Goal: Task Accomplishment & Management: Use online tool/utility

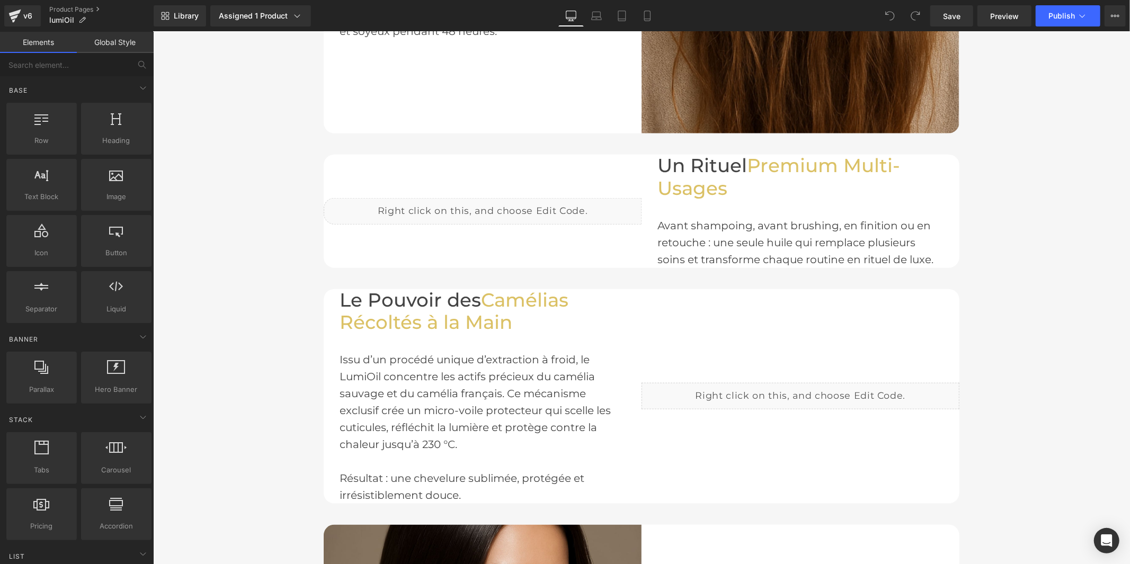
scroll to position [942, 0]
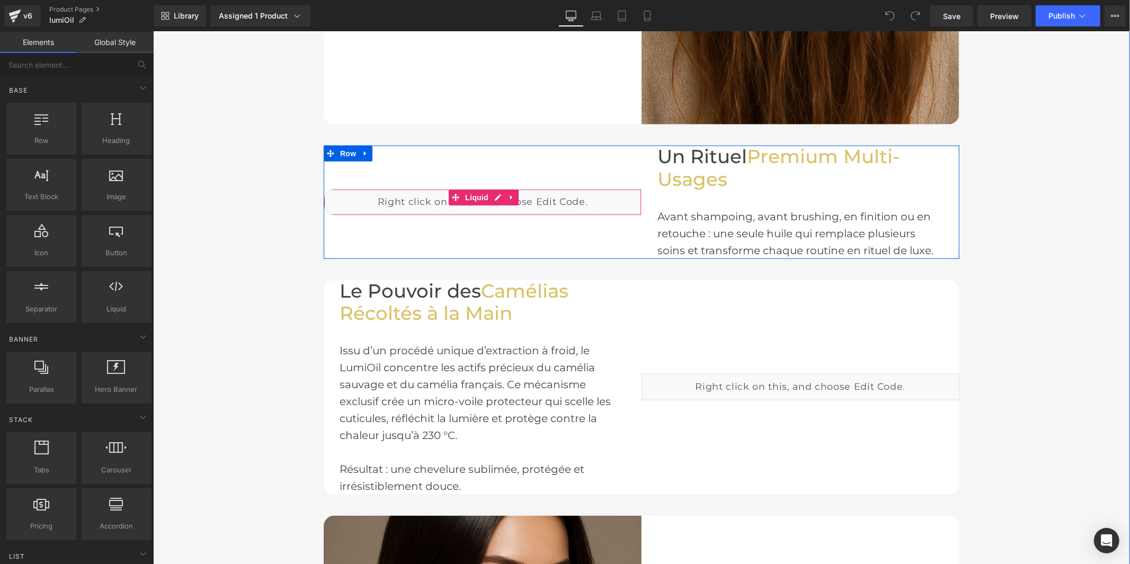
click at [496, 194] on div "Liquid" at bounding box center [482, 202] width 318 height 26
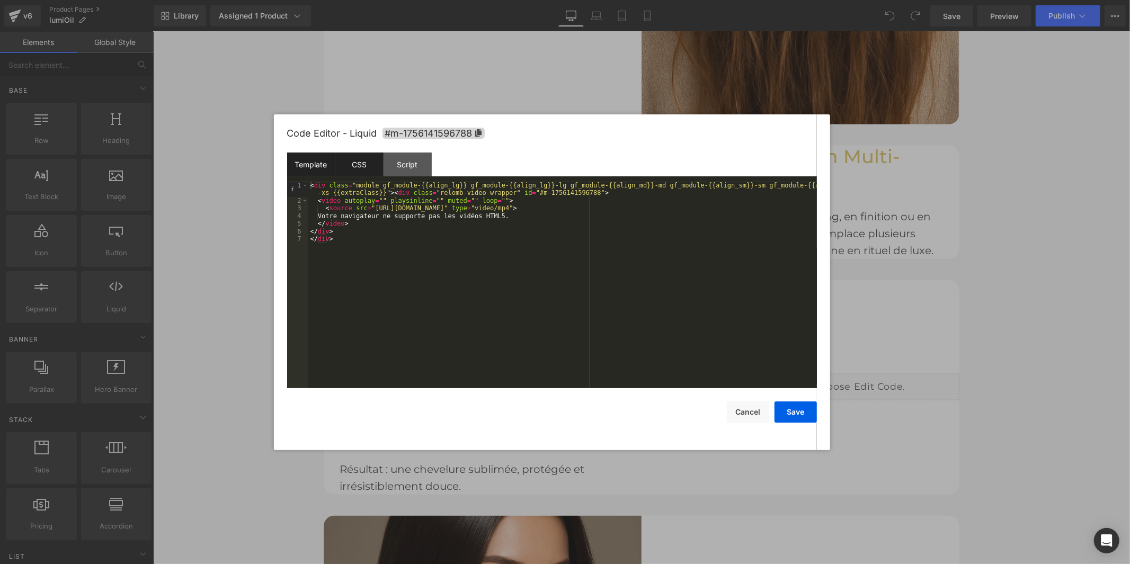
click at [359, 160] on div "CSS" at bounding box center [359, 165] width 48 height 24
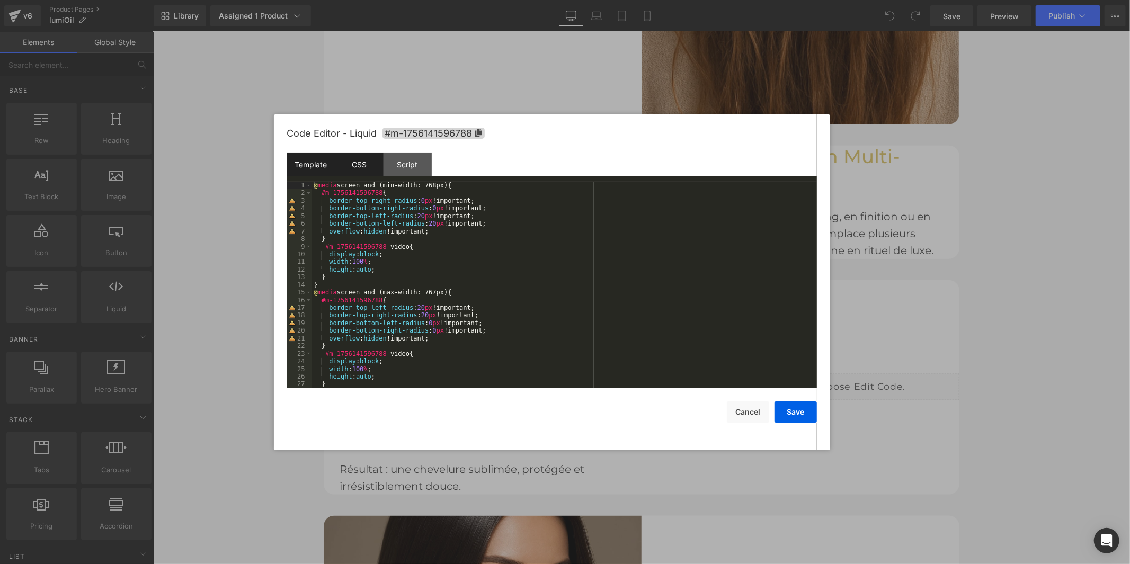
click at [299, 165] on div "Template" at bounding box center [311, 165] width 48 height 24
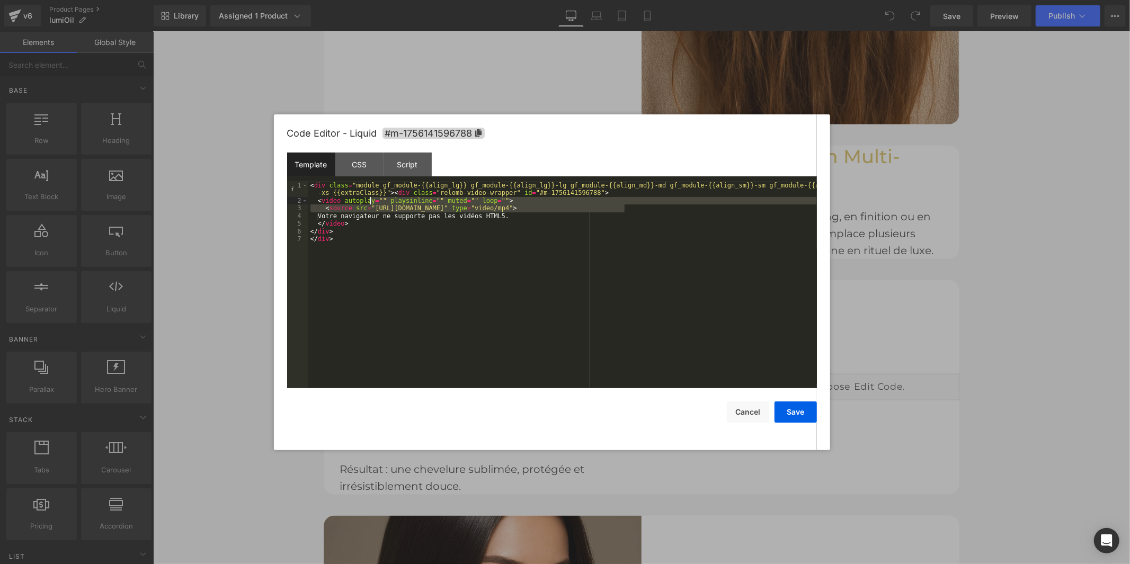
drag, startPoint x: 624, startPoint y: 207, endPoint x: 369, endPoint y: 205, distance: 254.4
click at [369, 205] on div "< div class = "module gf_module-{{align_lg}} gf_module-{{align_lg}}-lg gf_modul…" at bounding box center [562, 296] width 509 height 229
click at [489, 206] on div "< div class = "module gf_module-{{align_lg}} gf_module-{{align_lg}}-lg gf_modul…" at bounding box center [562, 285] width 509 height 207
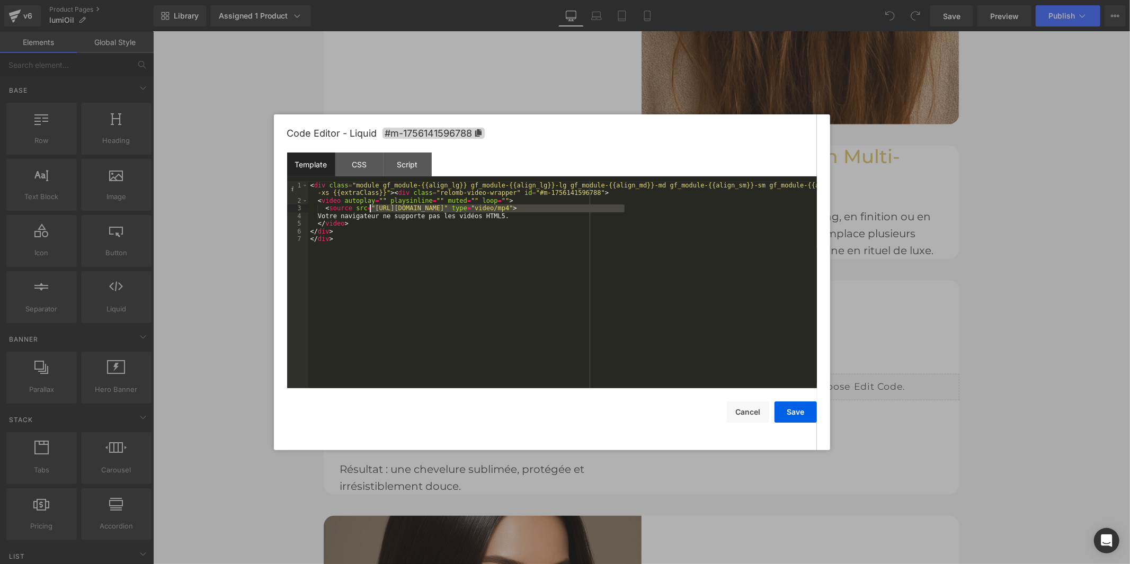
drag, startPoint x: 626, startPoint y: 208, endPoint x: 369, endPoint y: 207, distance: 256.5
click at [369, 207] on div "< div class = "module gf_module-{{align_lg}} gf_module-{{align_lg}}-lg gf_modul…" at bounding box center [562, 296] width 509 height 229
click at [813, 419] on button "Save" at bounding box center [796, 412] width 42 height 21
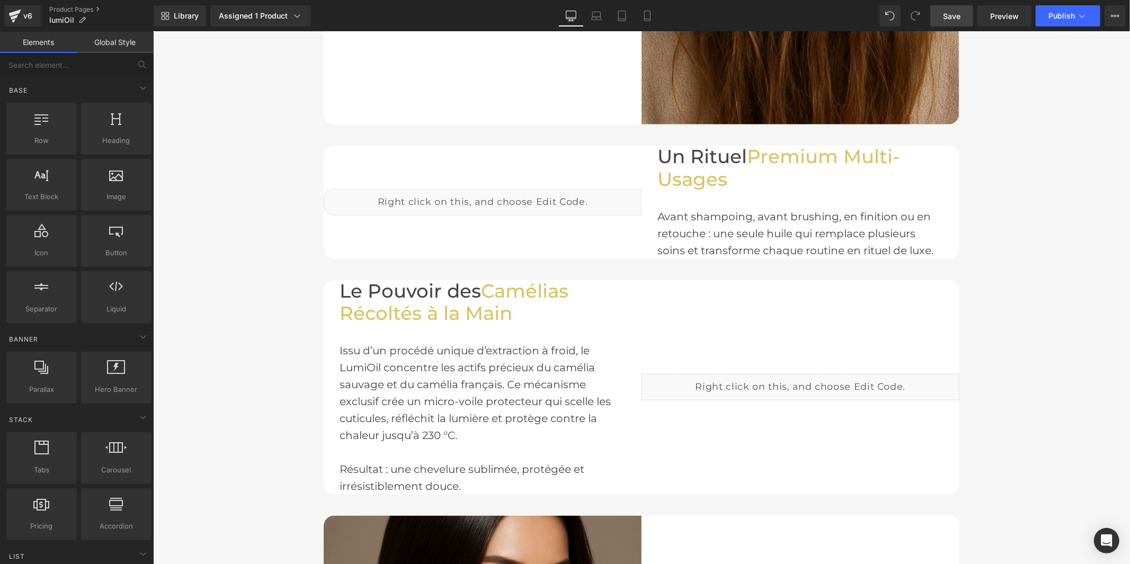
click at [969, 18] on link "Save" at bounding box center [952, 15] width 43 height 21
click at [1005, 15] on span "Preview" at bounding box center [1004, 16] width 29 height 11
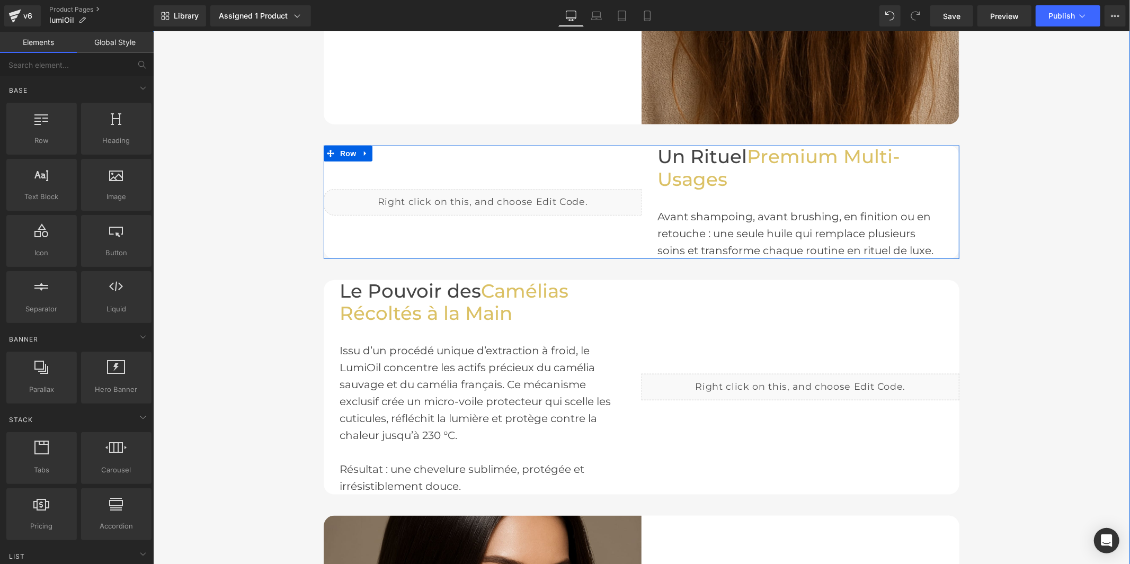
click at [490, 193] on div "Liquid" at bounding box center [482, 202] width 318 height 26
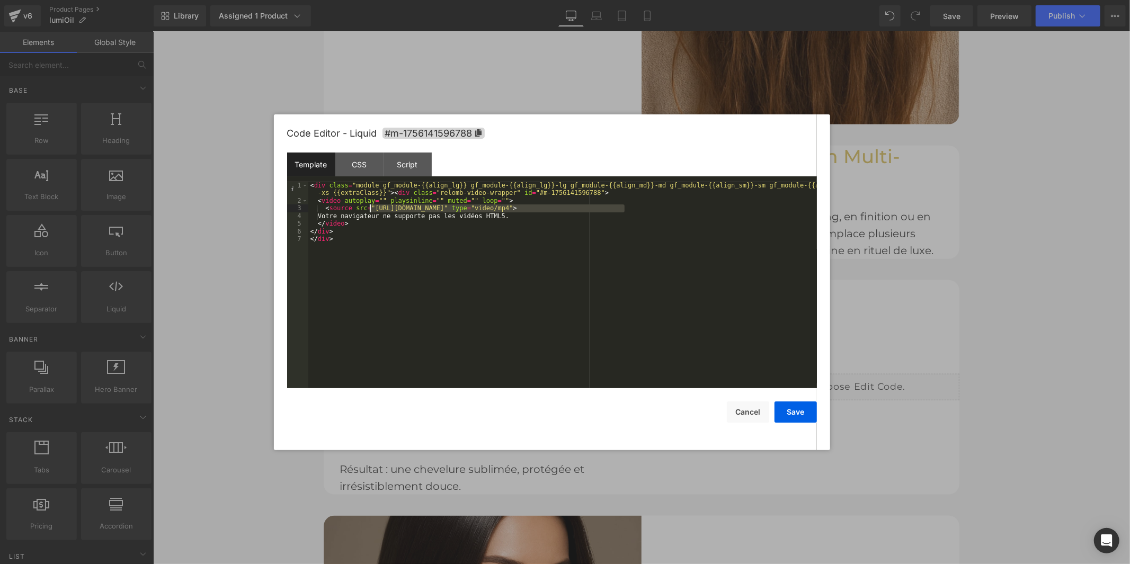
drag, startPoint x: 624, startPoint y: 209, endPoint x: 370, endPoint y: 206, distance: 253.9
click at [795, 411] on button "Save" at bounding box center [796, 412] width 42 height 21
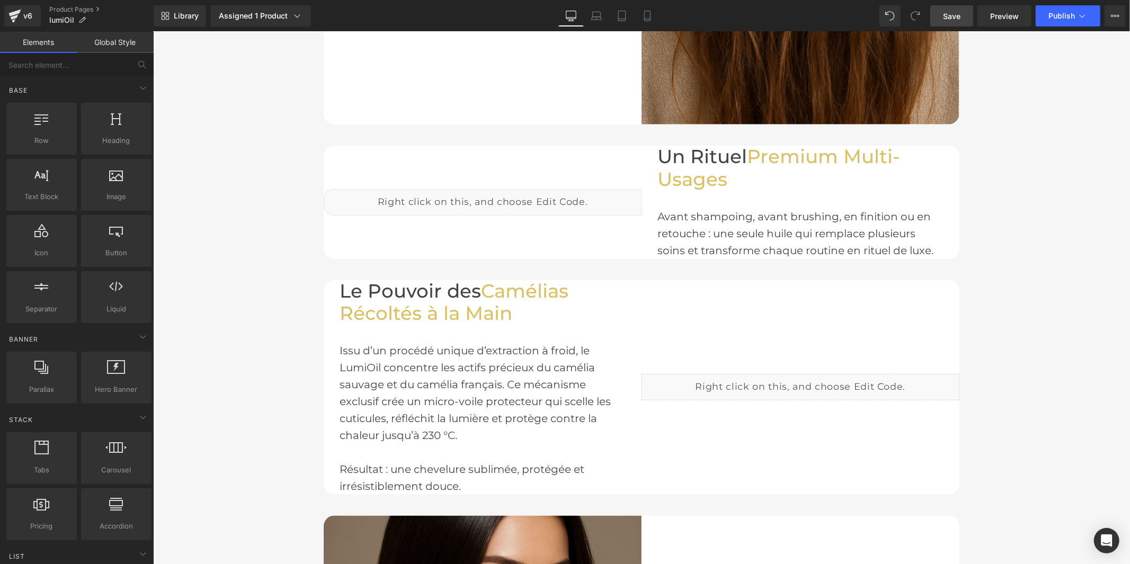
click at [961, 19] on span "Save" at bounding box center [951, 16] width 17 height 11
click at [1013, 16] on span "Preview" at bounding box center [1004, 16] width 29 height 11
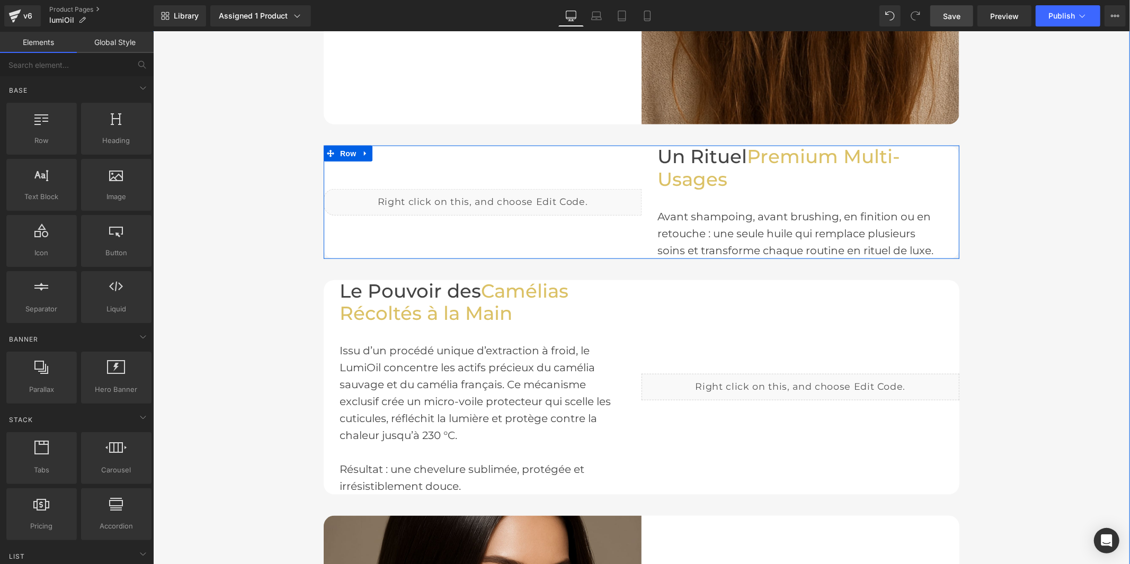
click at [488, 194] on div "Liquid" at bounding box center [482, 202] width 318 height 26
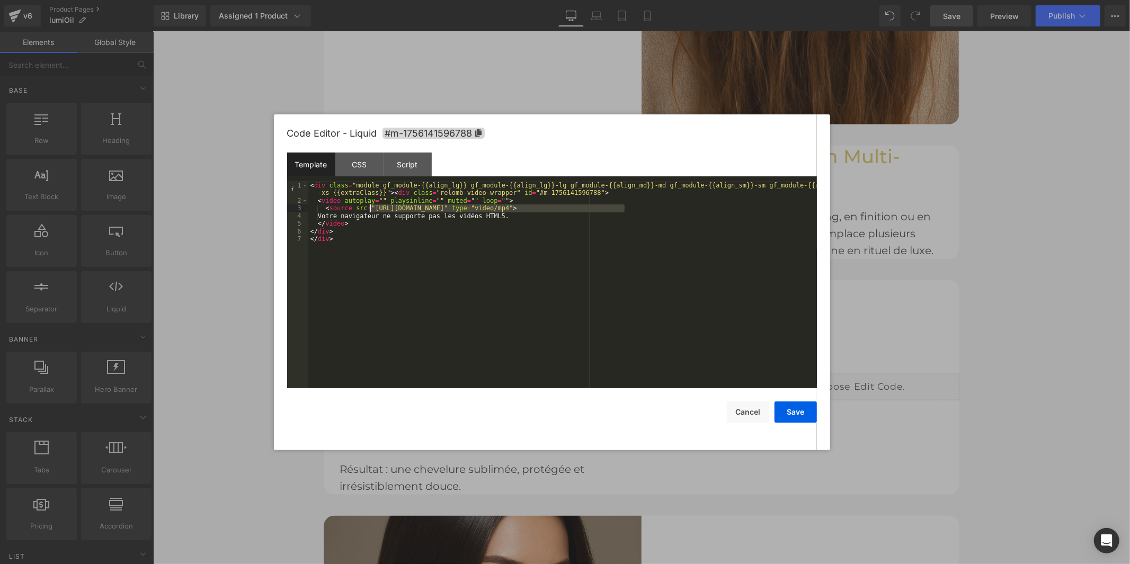
drag, startPoint x: 625, startPoint y: 207, endPoint x: 371, endPoint y: 208, distance: 254.4
click at [371, 208] on div "< div class = "module gf_module-{{align_lg}} gf_module-{{align_lg}}-lg gf_modul…" at bounding box center [562, 296] width 509 height 229
click at [790, 409] on button "Save" at bounding box center [796, 412] width 42 height 21
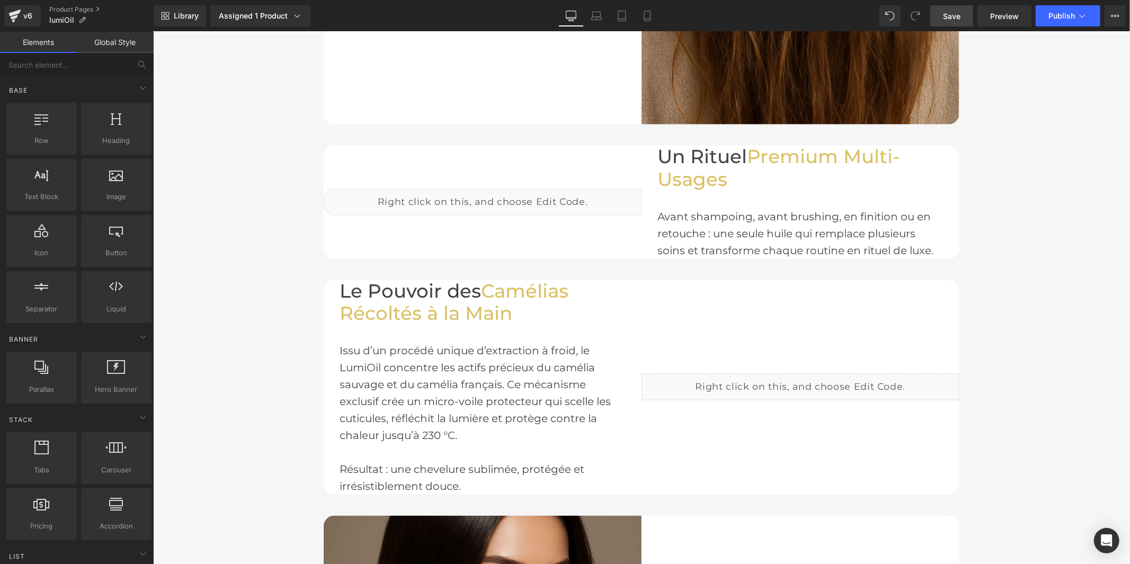
click at [954, 18] on span "Save" at bounding box center [951, 16] width 17 height 11
click at [984, 15] on link "Preview" at bounding box center [1005, 15] width 54 height 21
